Goal: Find specific page/section: Find specific page/section

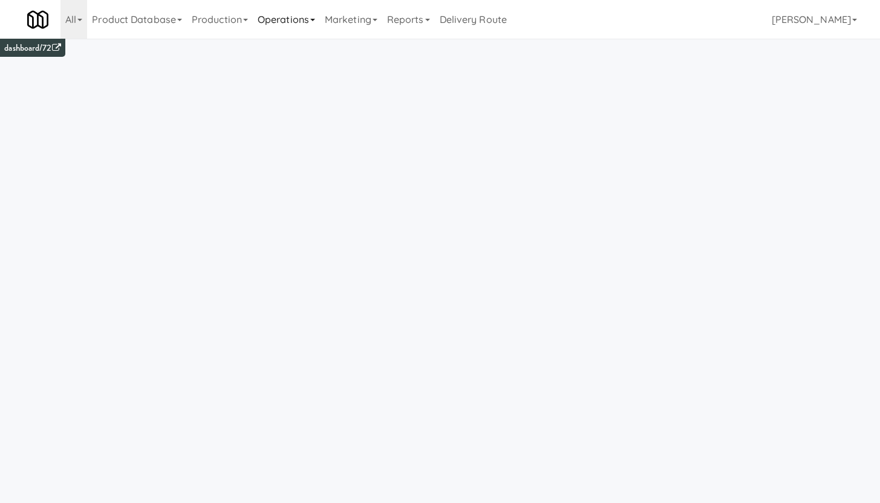
click at [295, 20] on link "Operations" at bounding box center [286, 19] width 67 height 39
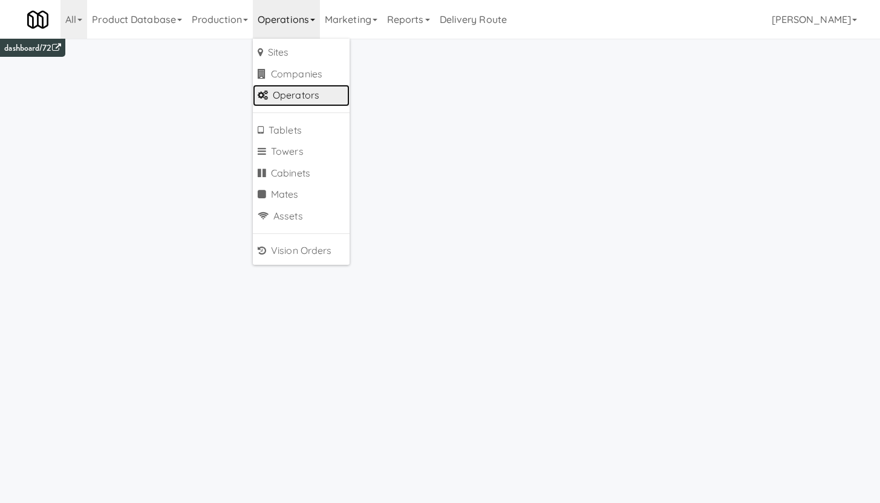
click at [312, 101] on link "Operators" at bounding box center [301, 96] width 97 height 22
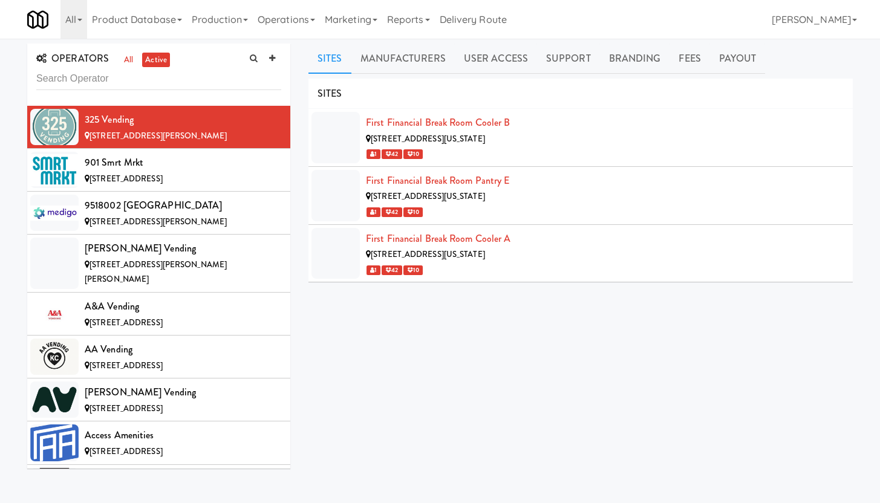
click at [83, 71] on input "text" at bounding box center [158, 79] width 245 height 22
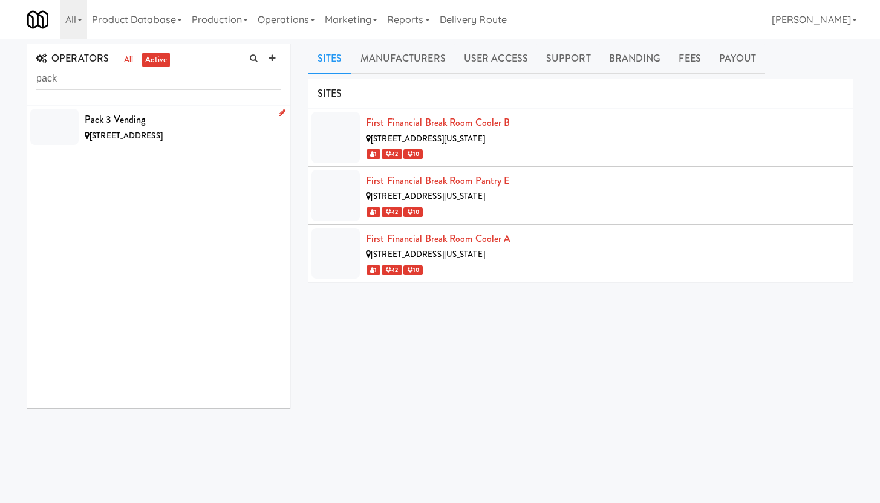
type input "pack"
click at [158, 118] on div "Pack 3 Vending" at bounding box center [183, 120] width 196 height 18
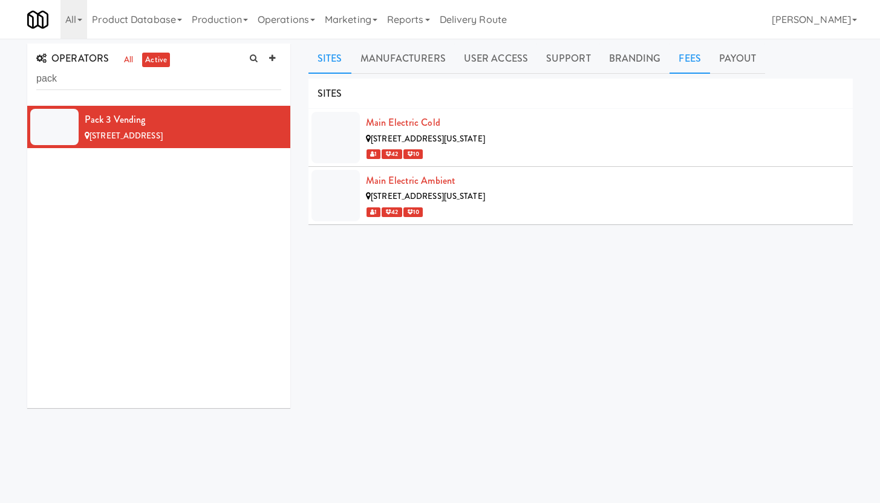
click at [688, 58] on link "Fees" at bounding box center [689, 59] width 40 height 30
